Goal: Information Seeking & Learning: Learn about a topic

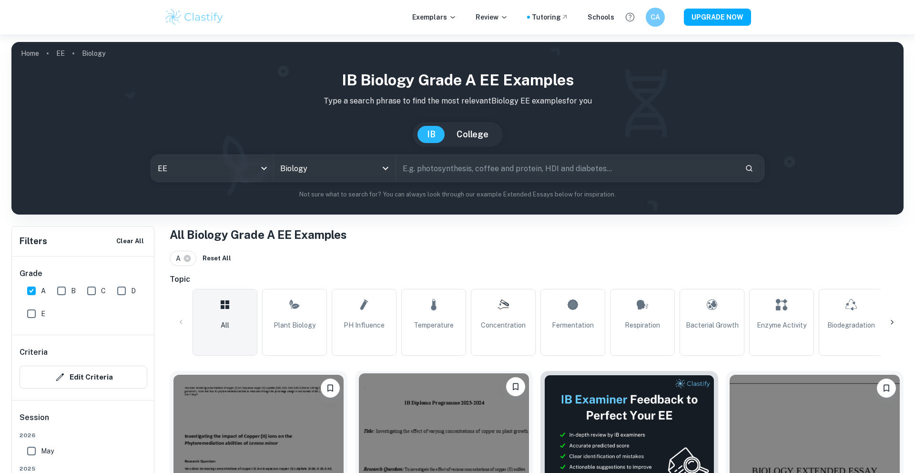
scroll to position [363, 0]
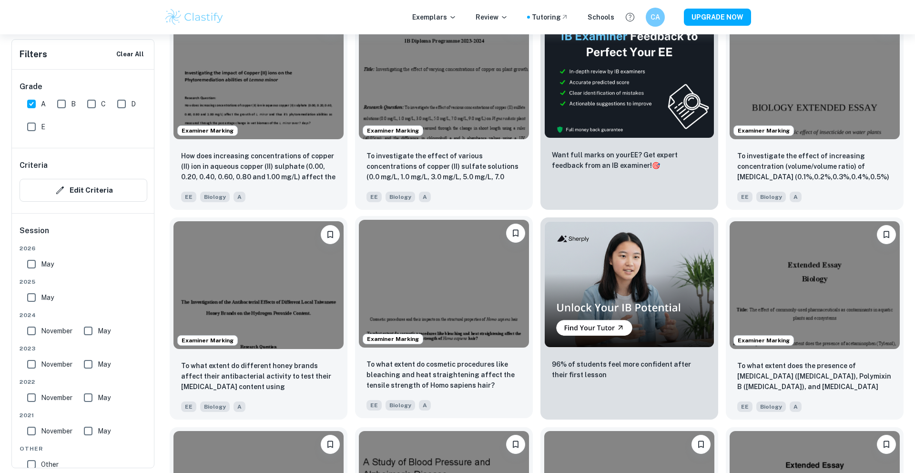
click at [474, 279] on img at bounding box center [444, 284] width 170 height 128
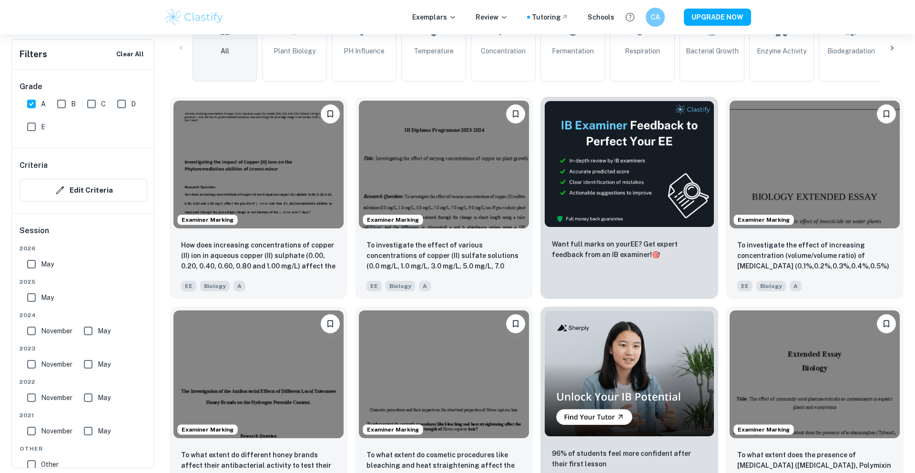
scroll to position [309, 0]
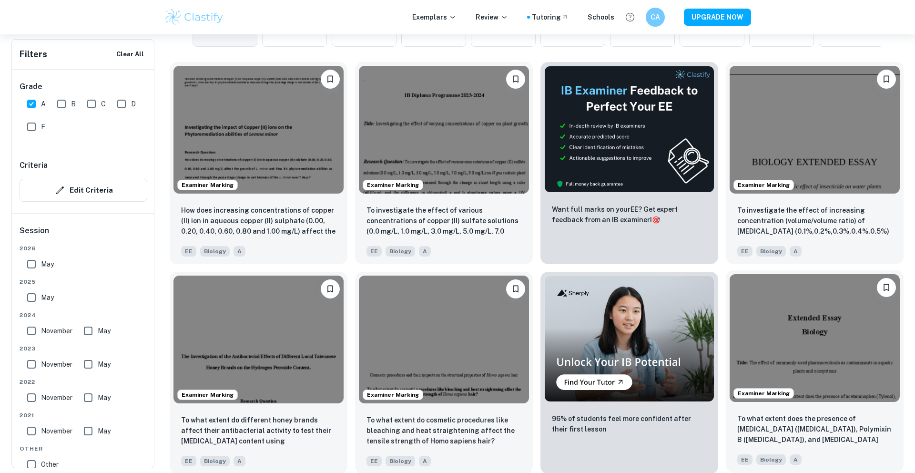
click at [807, 310] on img at bounding box center [814, 338] width 170 height 128
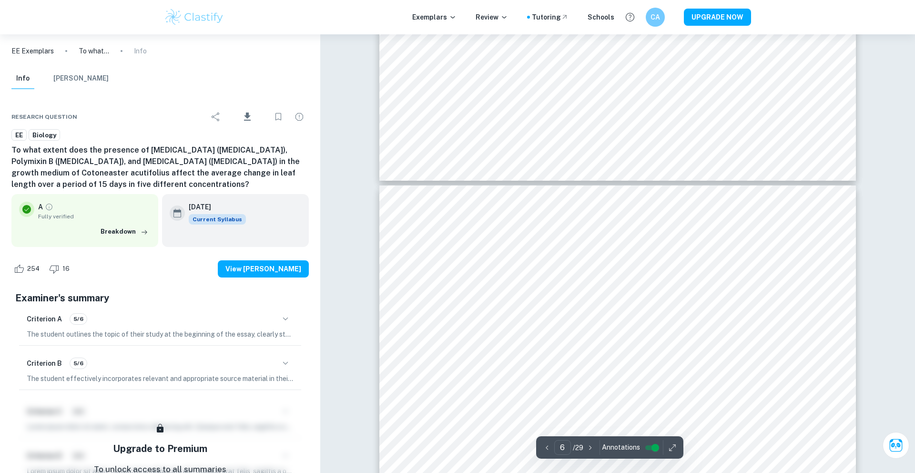
scroll to position [3670, 0]
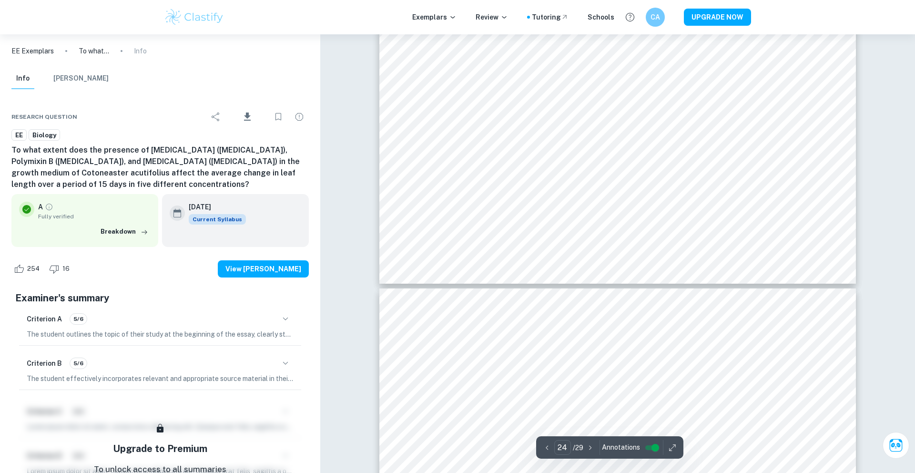
type input "25"
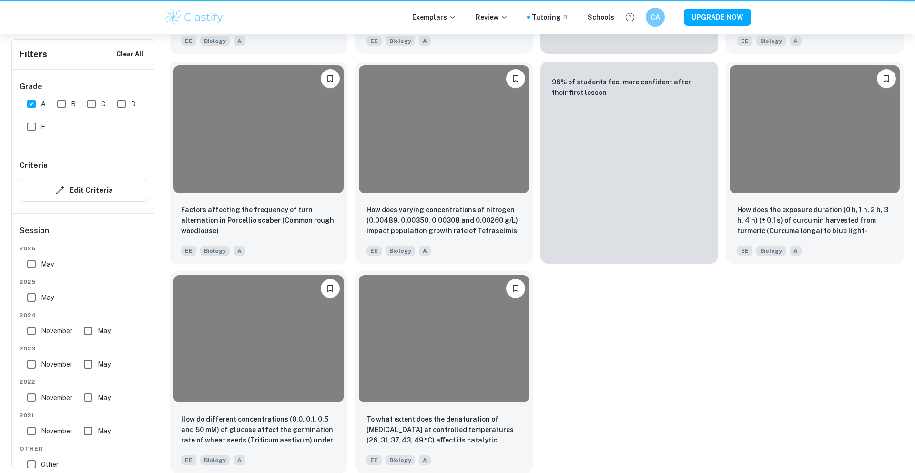
scroll to position [309, 0]
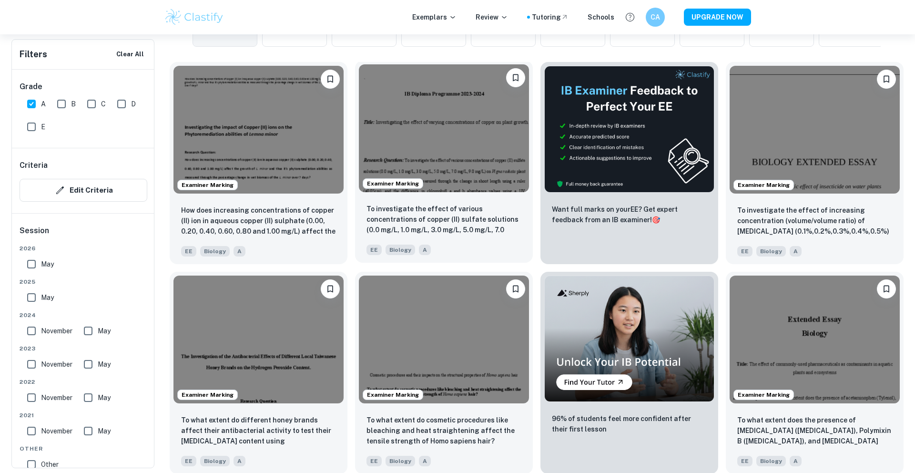
click at [419, 100] on img at bounding box center [444, 128] width 170 height 128
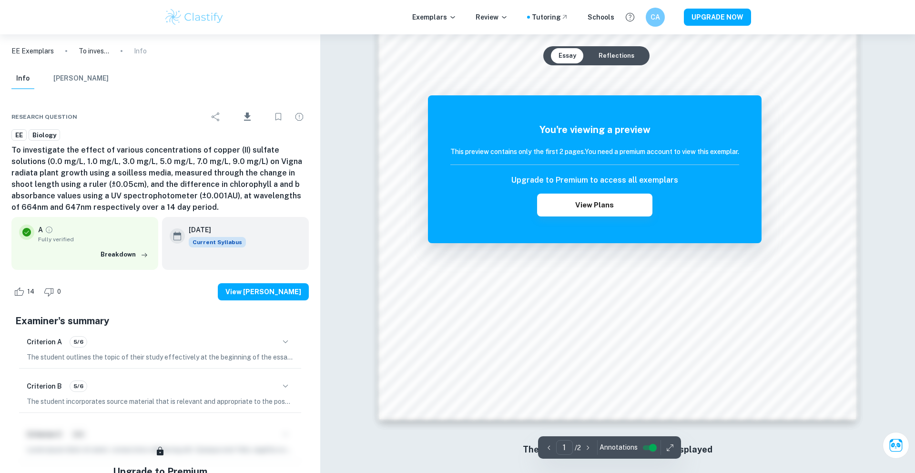
scroll to position [989, 0]
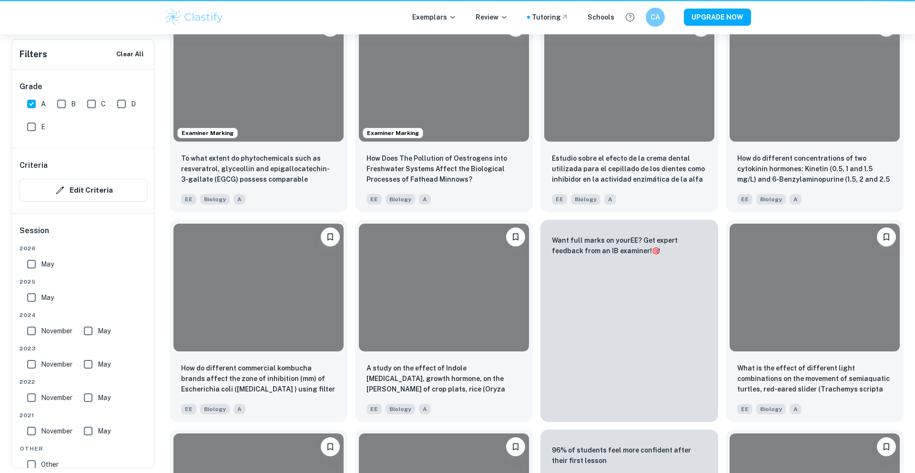
scroll to position [309, 0]
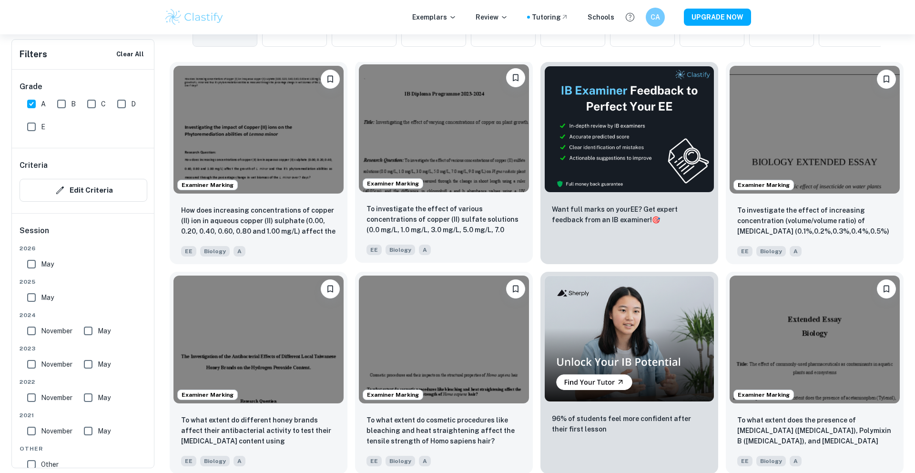
click at [476, 159] on img at bounding box center [444, 128] width 170 height 128
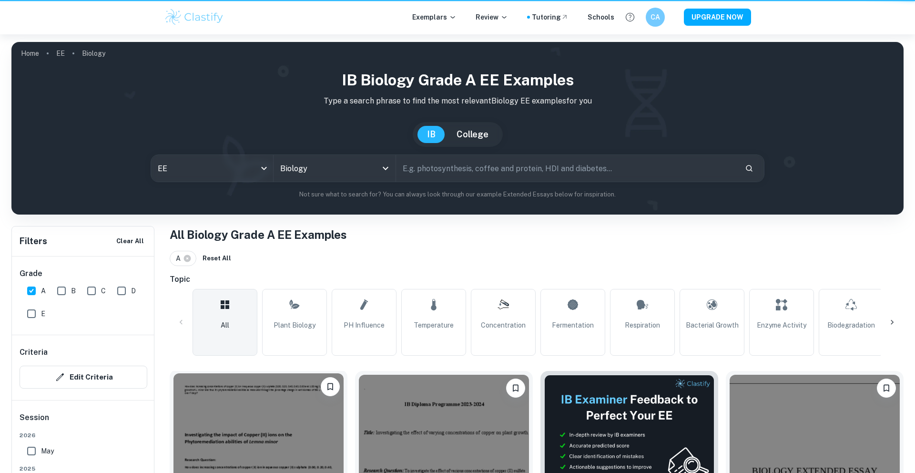
scroll to position [309, 0]
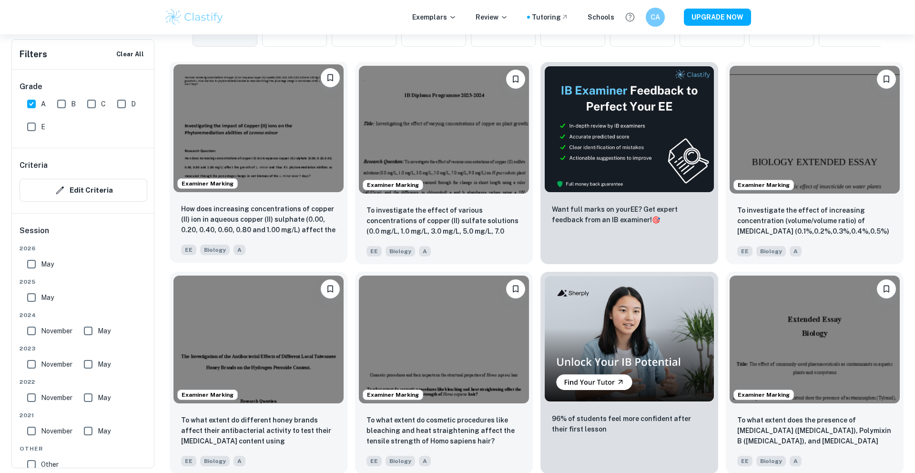
click at [276, 156] on img at bounding box center [258, 128] width 170 height 128
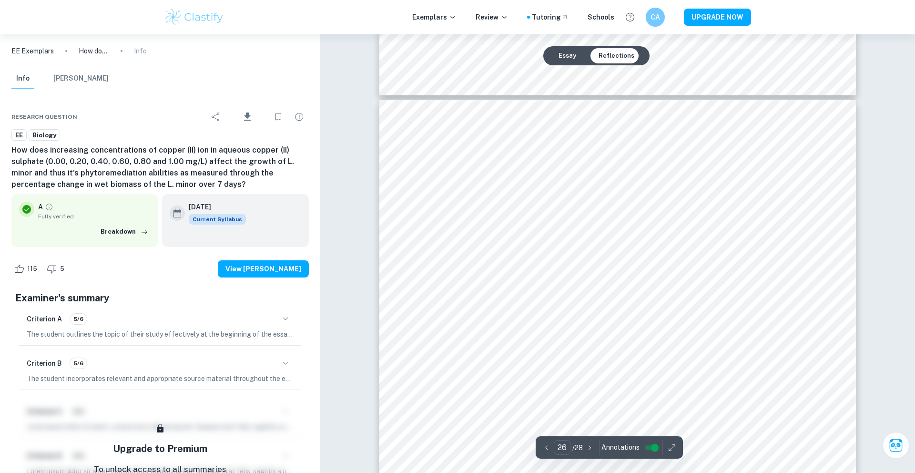
scroll to position [15856, 0]
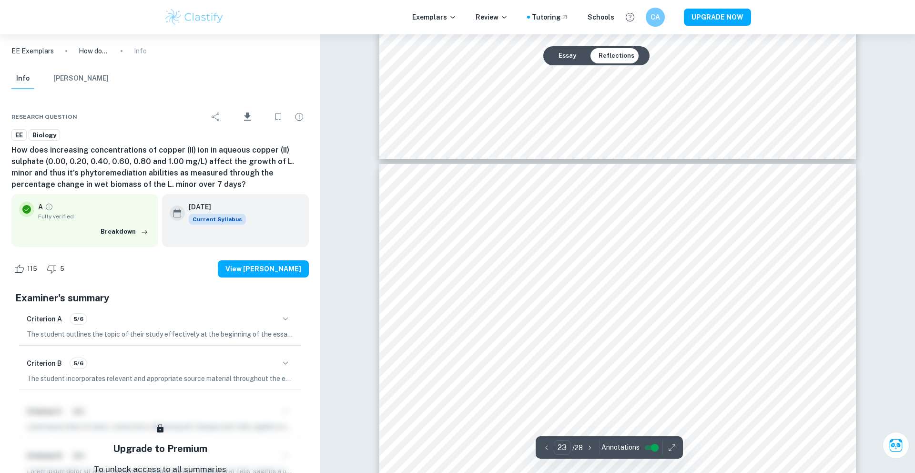
type input "22"
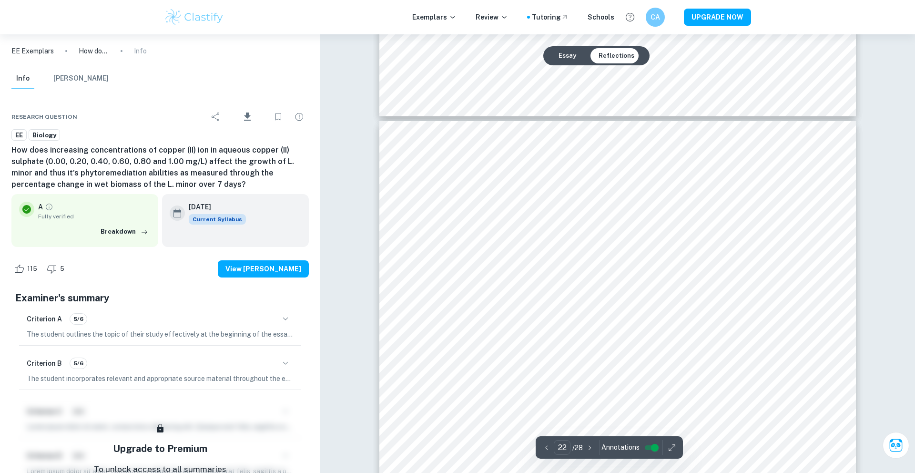
scroll to position [13349, 0]
